Goal: Check status: Check status

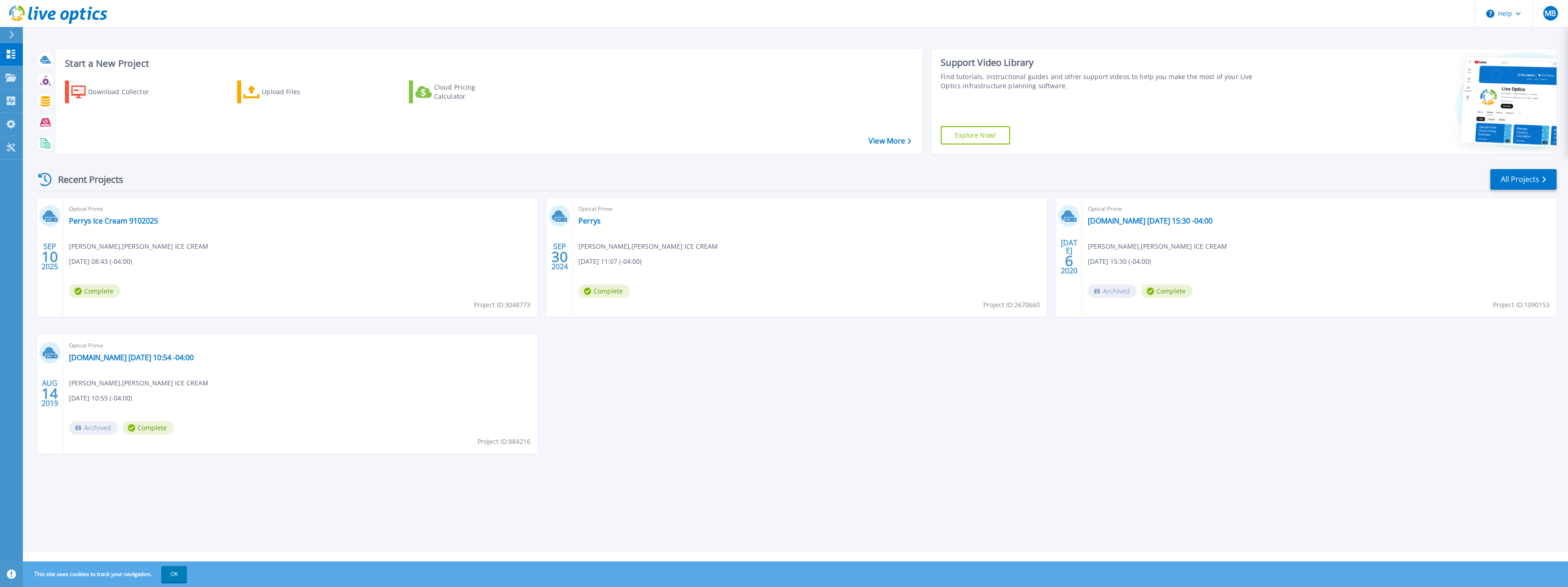
click at [106, 227] on div "Optical Prime Perrys Ice Cream 9102025 Matthew Bartz , PERRY'S ICE CREAM 09/10/…" at bounding box center [300, 258] width 474 height 118
click at [110, 219] on link "Perrys Ice Cream 9102025" at bounding box center [113, 220] width 89 height 9
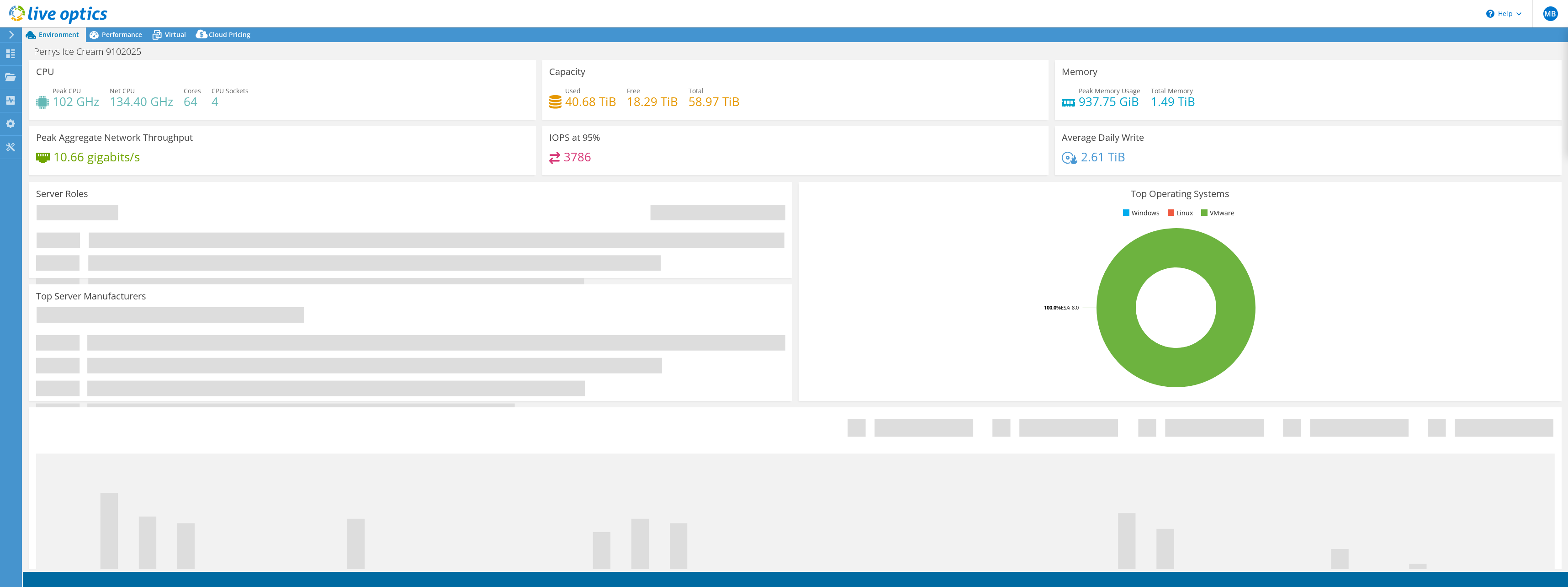
select select "USD"
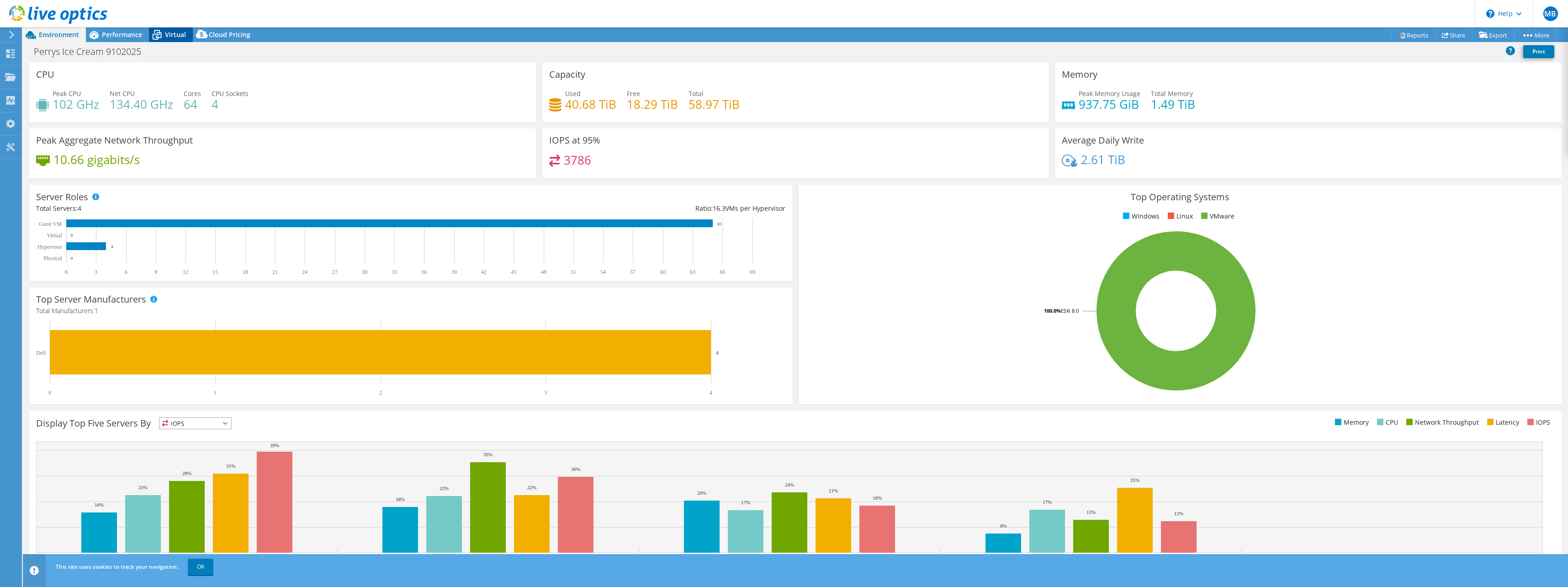
click at [164, 36] on icon at bounding box center [157, 35] width 16 height 16
